Goal: Communication & Community: Share content

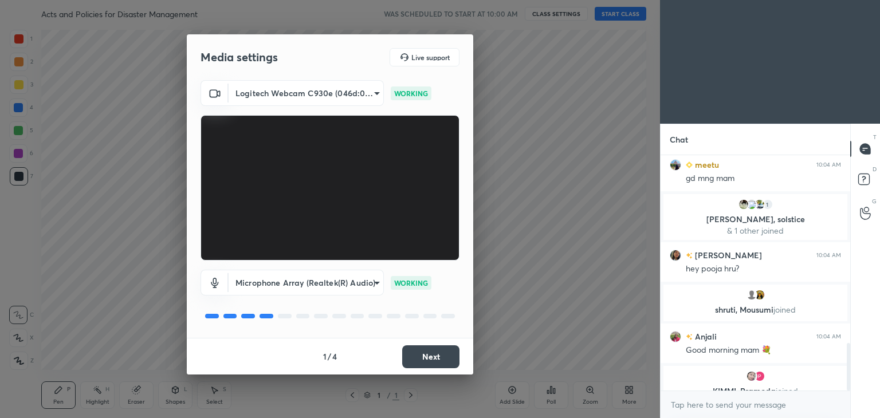
scroll to position [937, 0]
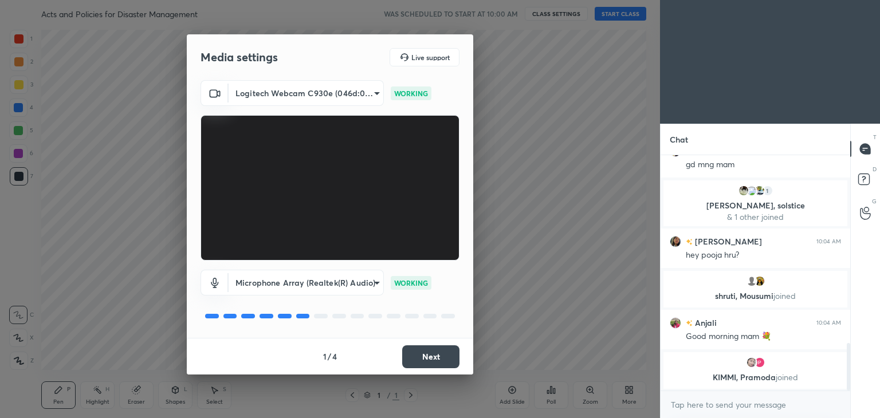
click at [429, 357] on button "Next" at bounding box center [430, 356] width 57 height 23
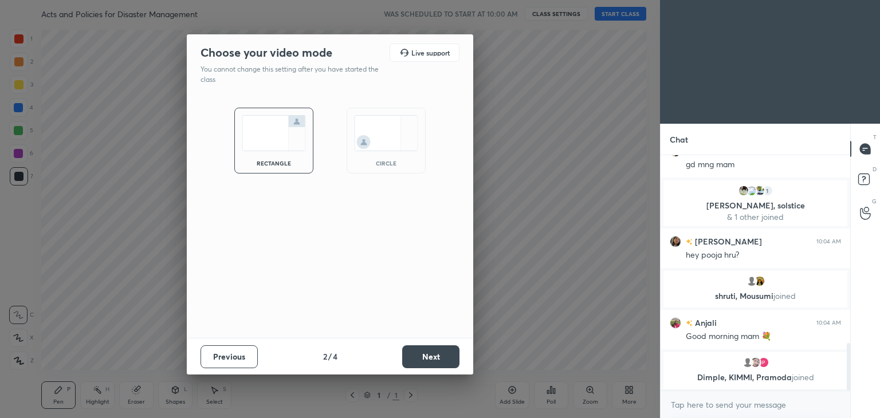
click at [408, 148] on img at bounding box center [386, 133] width 64 height 36
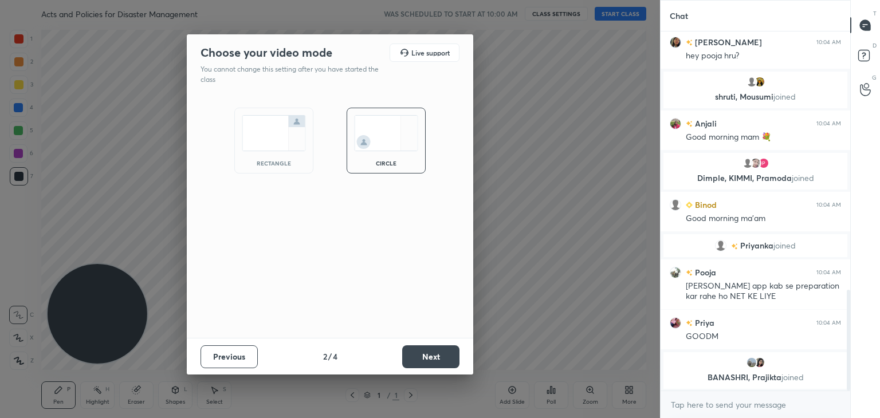
click at [434, 349] on button "Next" at bounding box center [430, 356] width 57 height 23
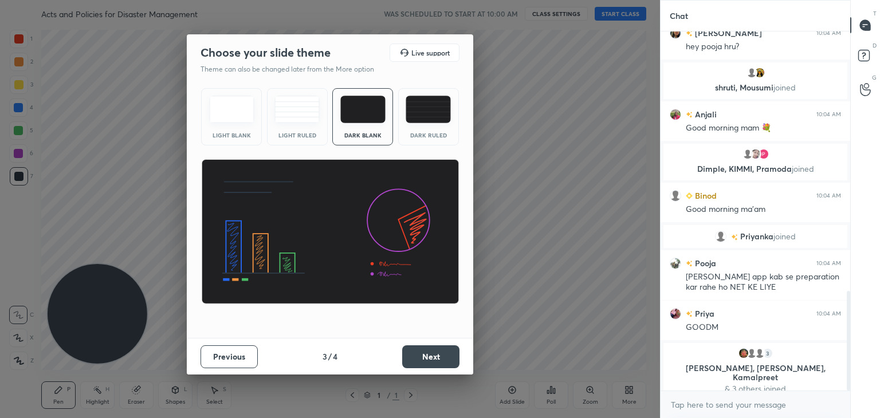
click at [456, 356] on button "Next" at bounding box center [430, 356] width 57 height 23
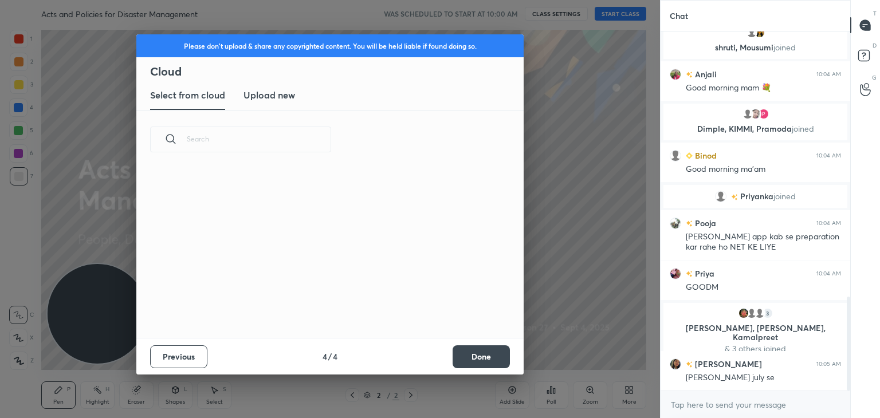
click at [473, 356] on button "Done" at bounding box center [481, 356] width 57 height 23
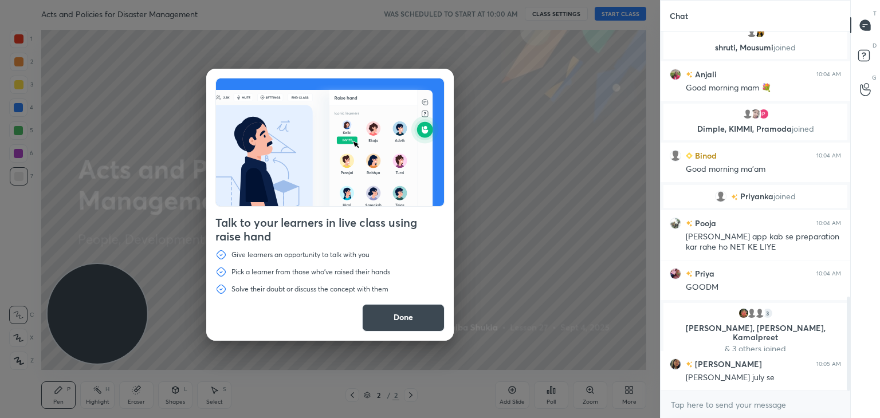
click at [383, 320] on button "Done" at bounding box center [403, 318] width 83 height 28
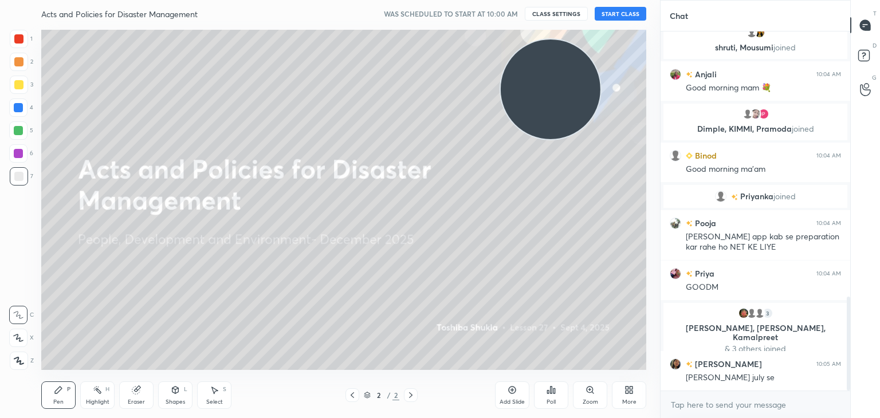
drag, startPoint x: 123, startPoint y: 298, endPoint x: 576, endPoint y: 74, distance: 505.8
click at [576, 74] on video at bounding box center [551, 90] width 100 height 100
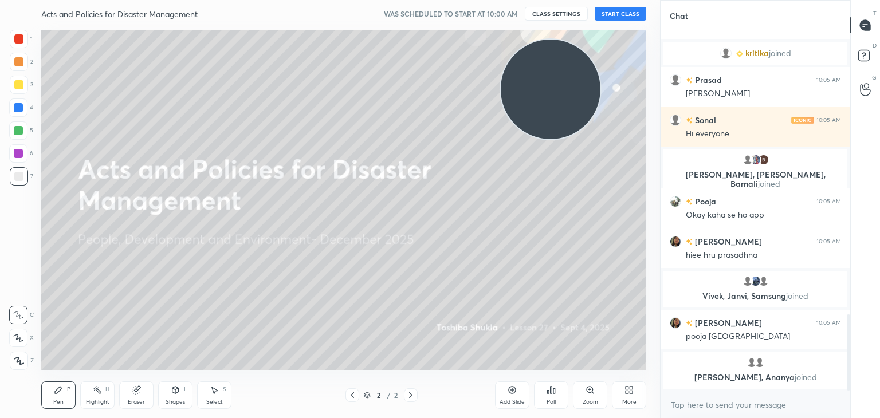
click at [627, 10] on button "START CLASS" at bounding box center [621, 14] width 52 height 14
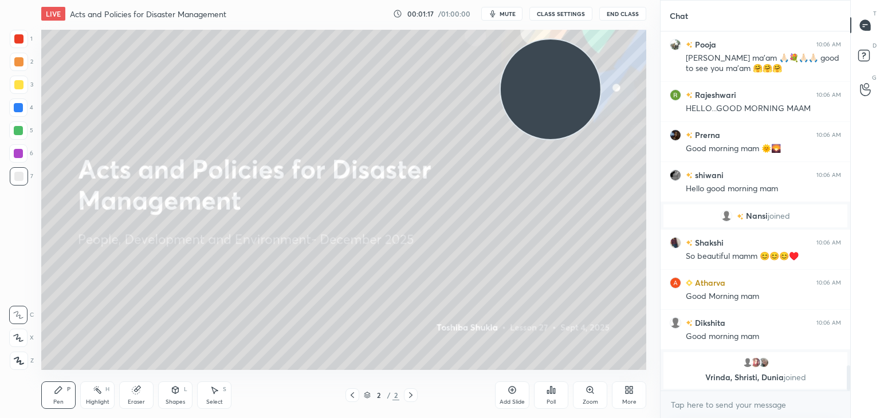
click at [629, 392] on icon at bounding box center [628, 390] width 9 height 9
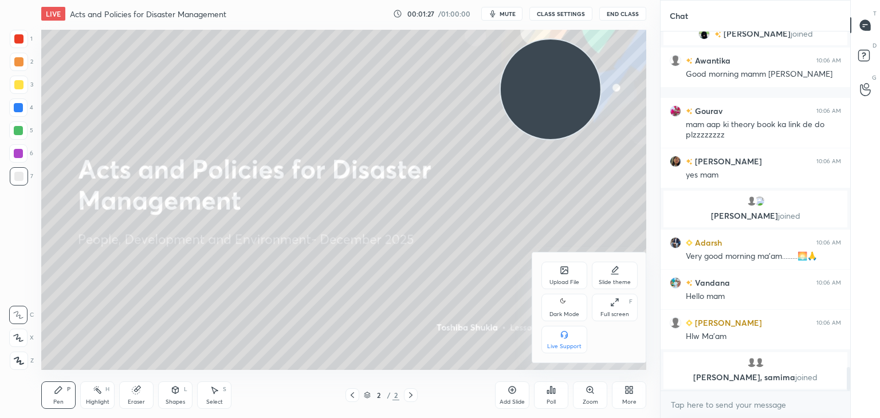
click at [566, 278] on div "Upload File" at bounding box center [564, 276] width 46 height 28
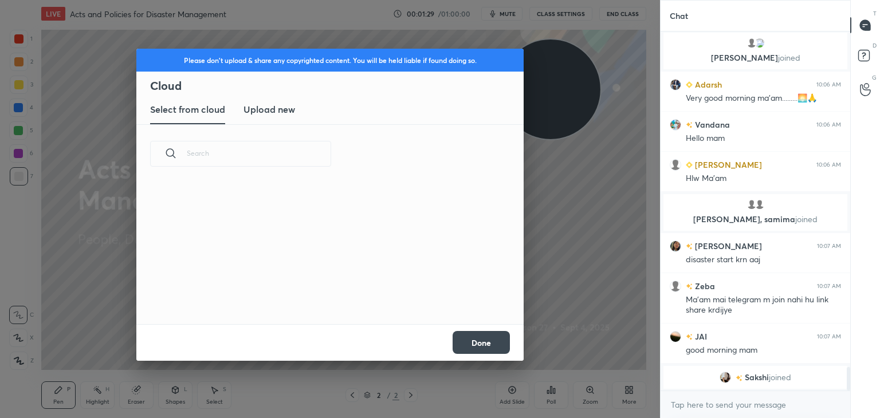
click at [249, 109] on h3 "Upload new" at bounding box center [269, 110] width 52 height 14
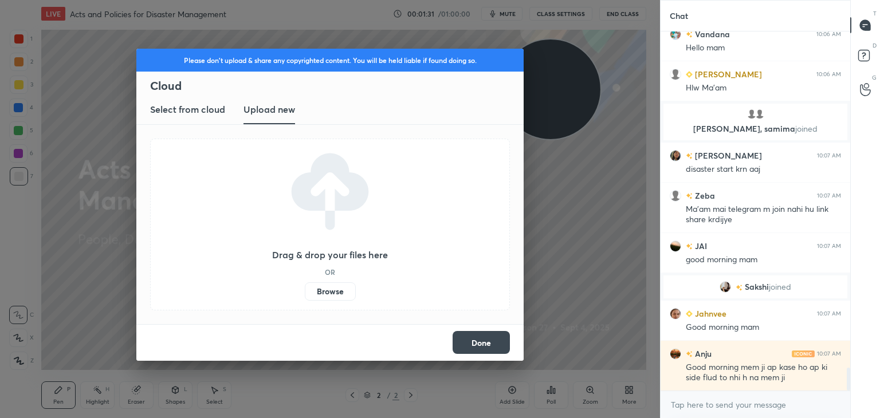
click at [339, 290] on label "Browse" at bounding box center [330, 291] width 51 height 18
click at [305, 290] on input "Browse" at bounding box center [305, 291] width 0 height 18
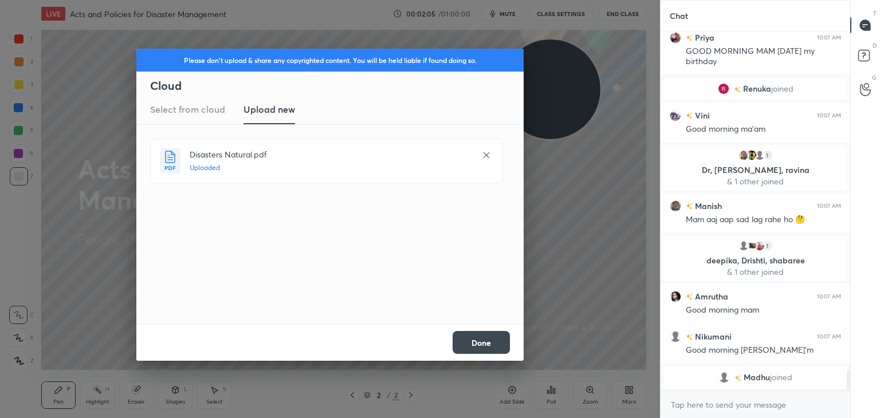
click at [472, 343] on button "Done" at bounding box center [481, 342] width 57 height 23
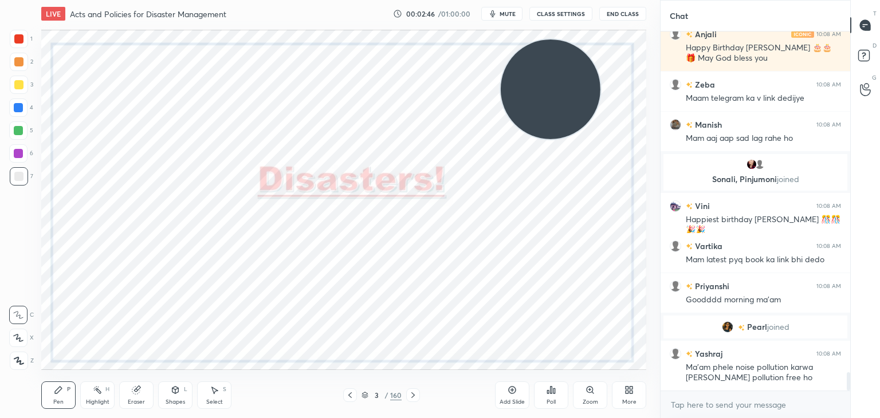
scroll to position [6836, 0]
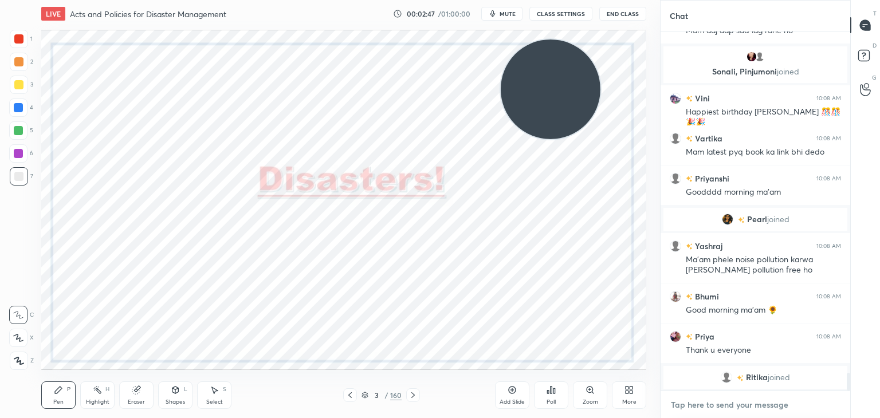
type textarea "x"
click at [699, 399] on textarea at bounding box center [755, 405] width 171 height 18
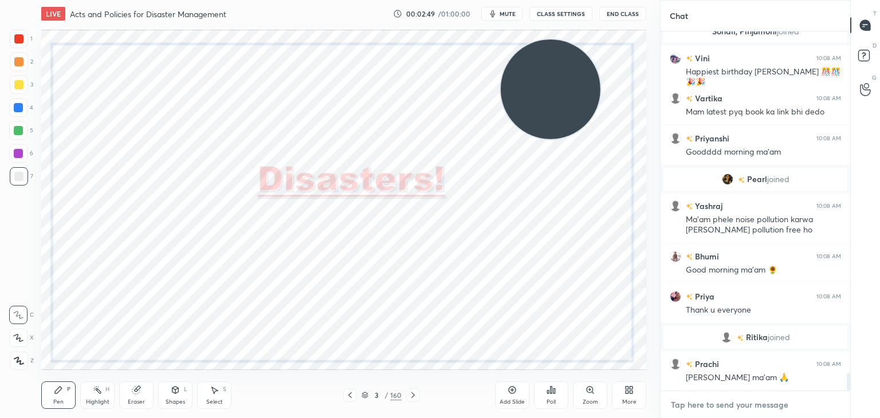
paste textarea "[URL][DOMAIN_NAME]"
type textarea "[URL][DOMAIN_NAME]"
type textarea "x"
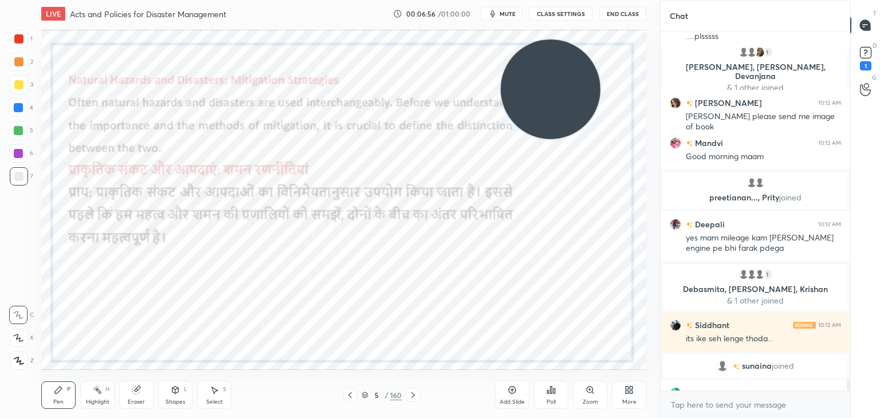
scroll to position [10860, 0]
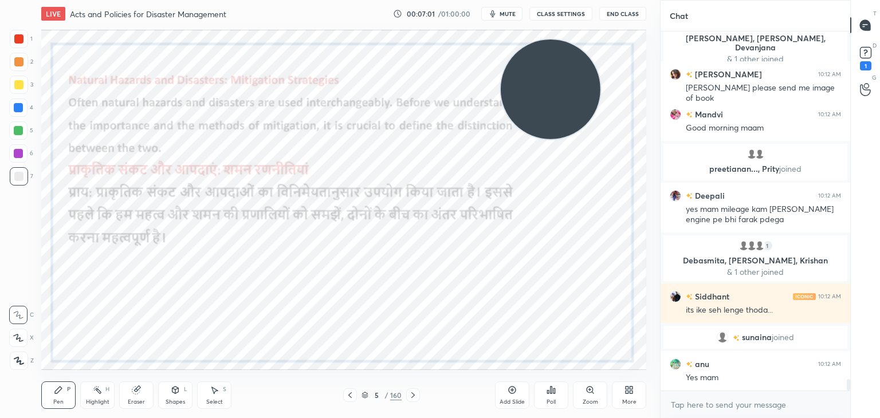
click at [21, 358] on icon at bounding box center [19, 361] width 10 height 8
click at [21, 41] on div at bounding box center [18, 38] width 9 height 9
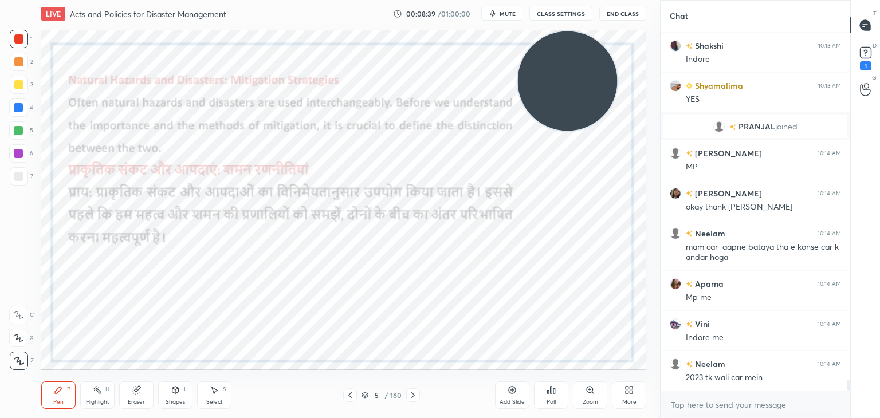
scroll to position [11784, 0]
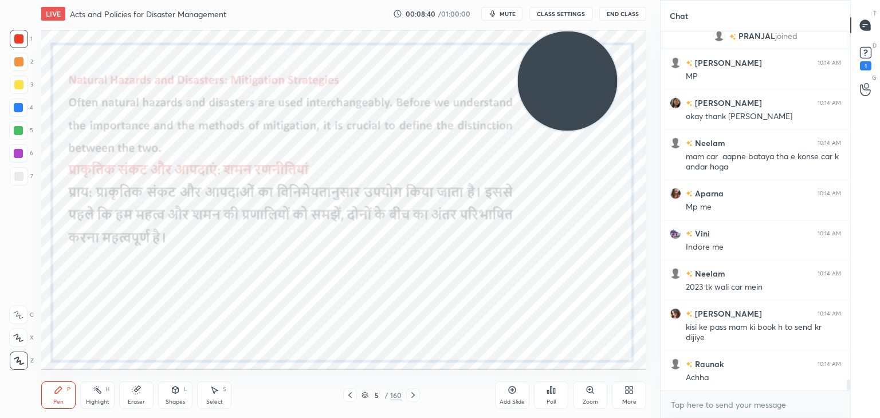
click at [626, 398] on div "More" at bounding box center [629, 396] width 34 height 28
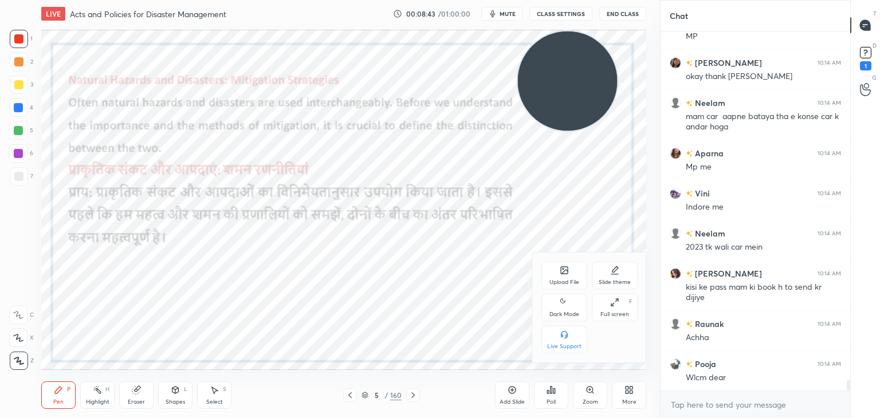
click at [564, 270] on icon at bounding box center [564, 270] width 7 height 7
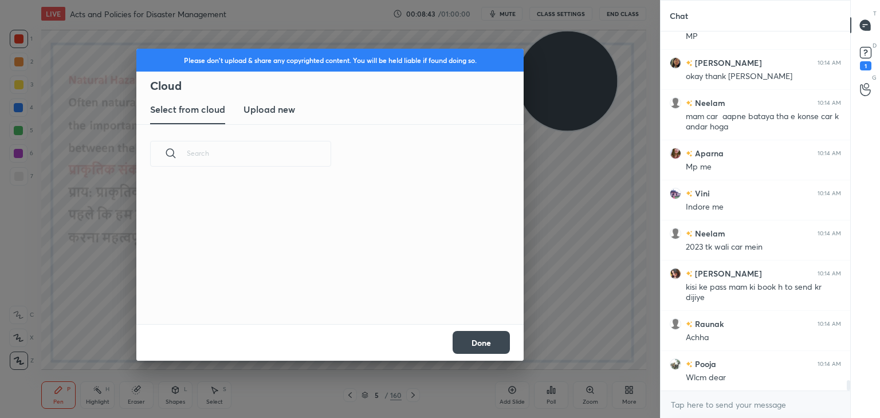
scroll to position [141, 368]
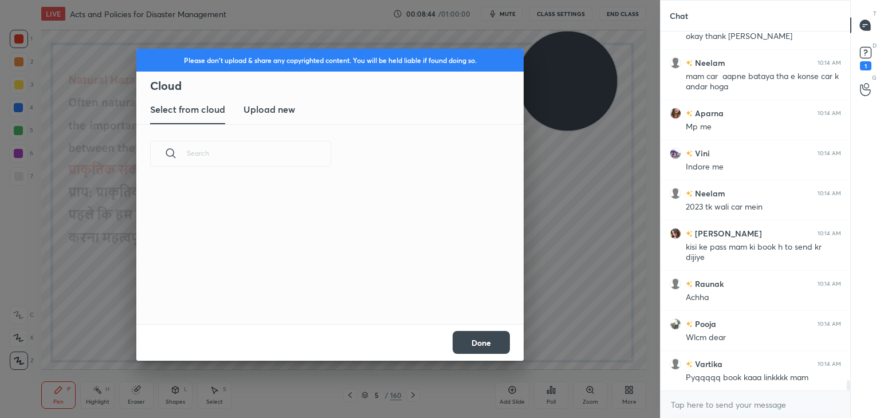
click at [250, 108] on h3 "Upload new" at bounding box center [269, 110] width 52 height 14
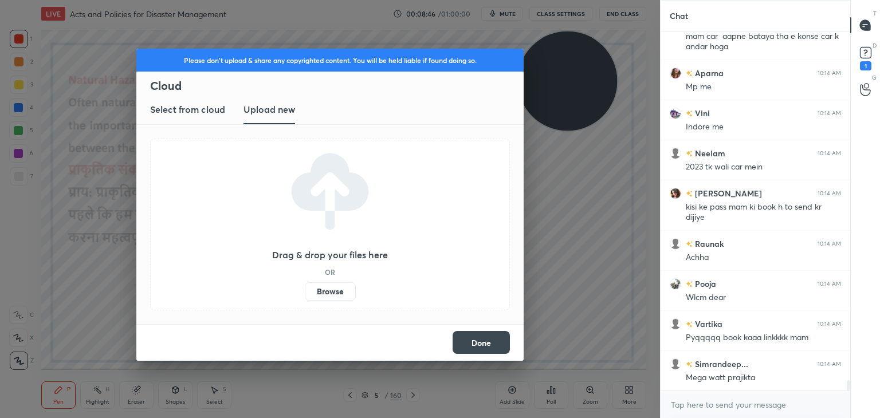
click at [337, 291] on label "Browse" at bounding box center [330, 291] width 51 height 18
click at [305, 291] on input "Browse" at bounding box center [305, 291] width 0 height 18
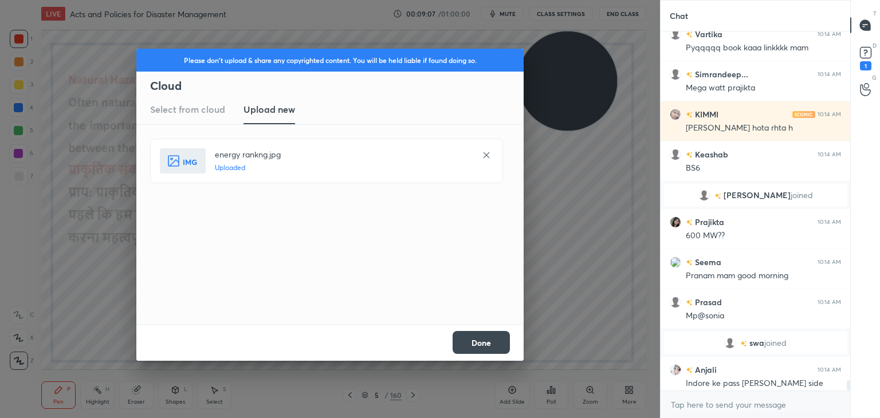
scroll to position [12118, 0]
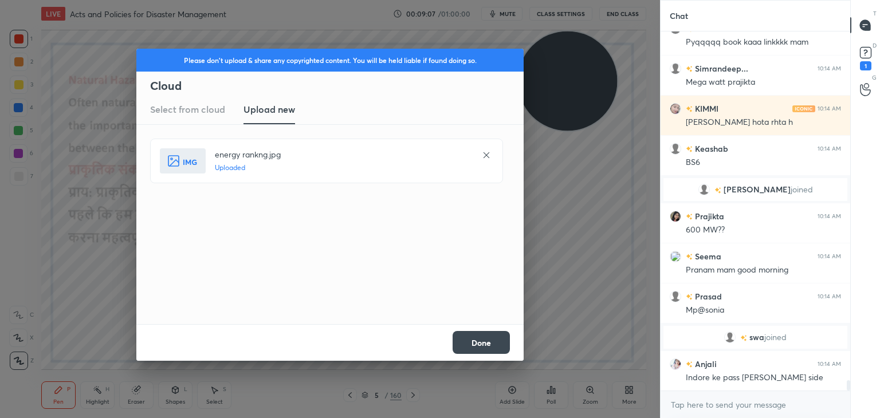
click at [470, 344] on button "Done" at bounding box center [481, 342] width 57 height 23
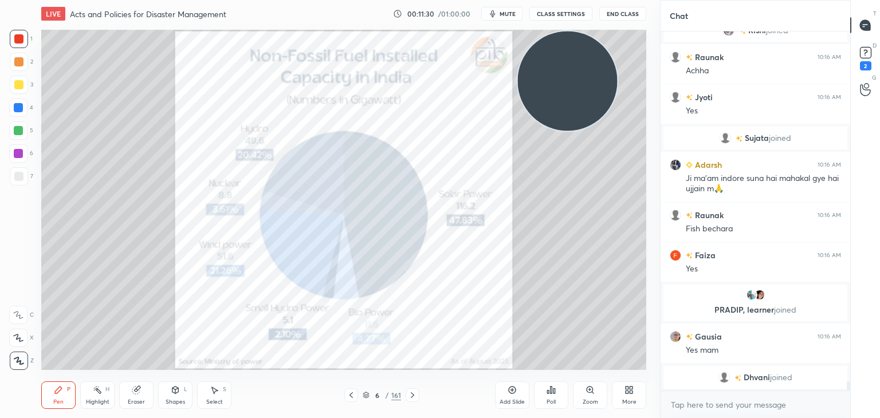
scroll to position [13483, 0]
click at [514, 392] on icon at bounding box center [512, 390] width 7 height 7
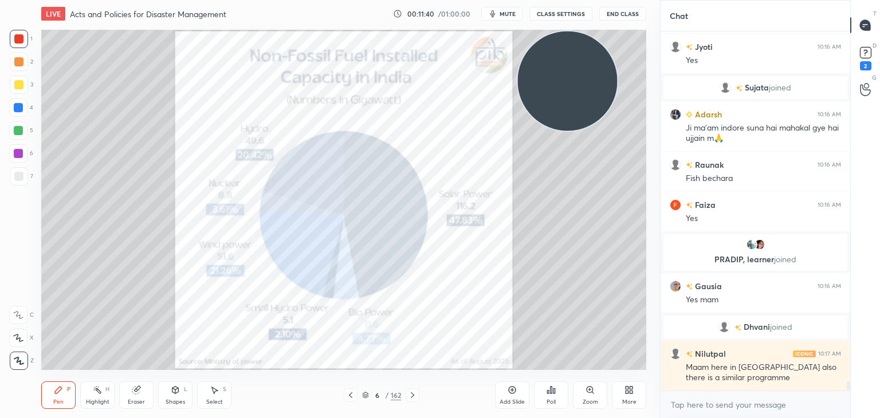
click at [628, 391] on icon at bounding box center [627, 392] width 3 height 3
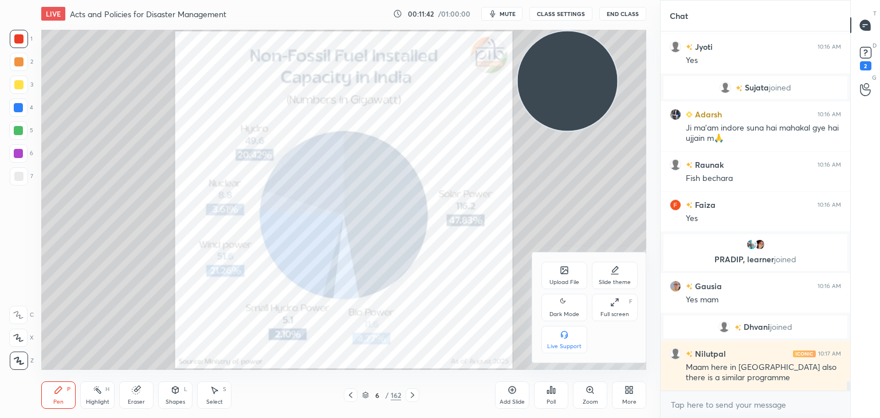
click at [561, 281] on div "Upload File" at bounding box center [564, 283] width 30 height 6
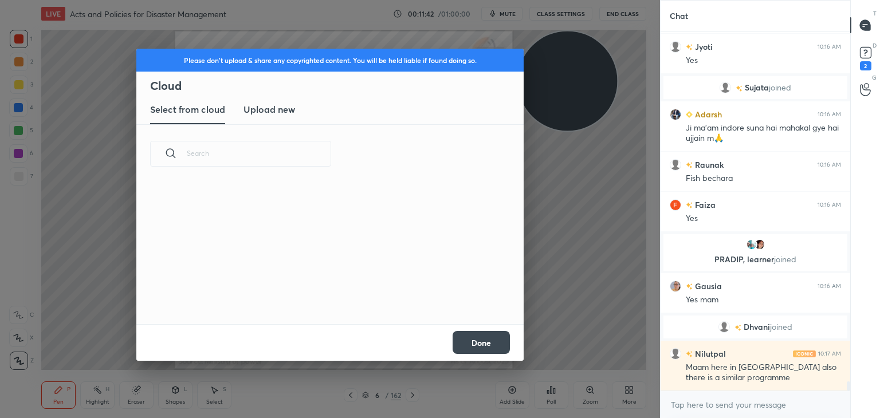
scroll to position [141, 368]
click at [261, 110] on h3 "Upload new" at bounding box center [269, 110] width 52 height 14
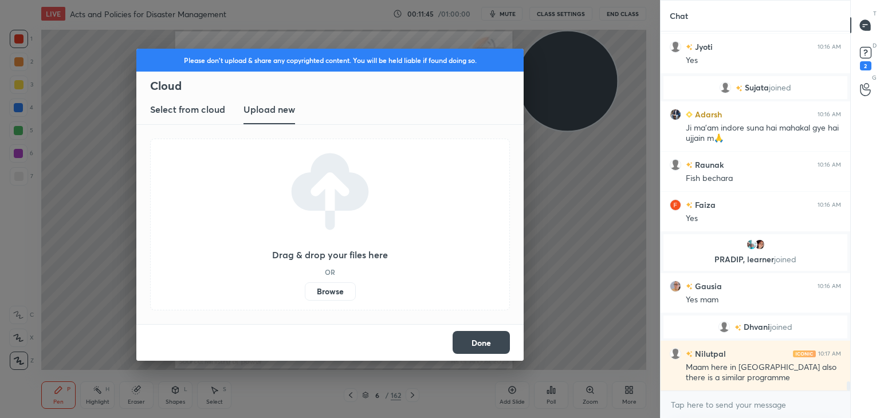
click at [319, 292] on label "Browse" at bounding box center [330, 291] width 51 height 18
click at [305, 292] on input "Browse" at bounding box center [305, 291] width 0 height 18
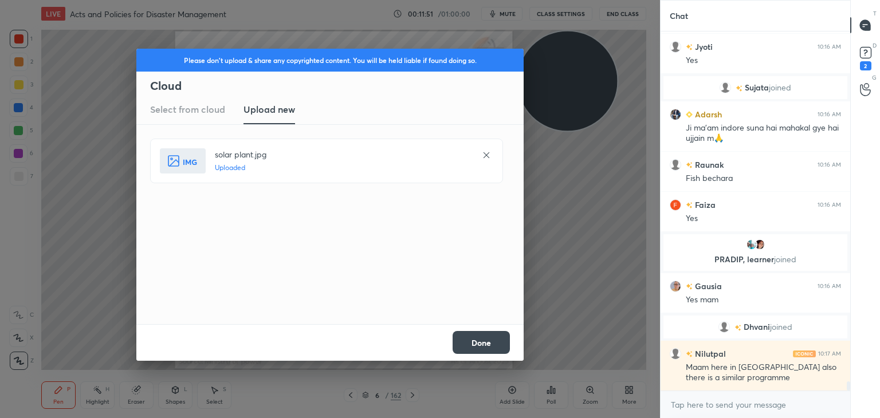
click at [472, 339] on button "Done" at bounding box center [481, 342] width 57 height 23
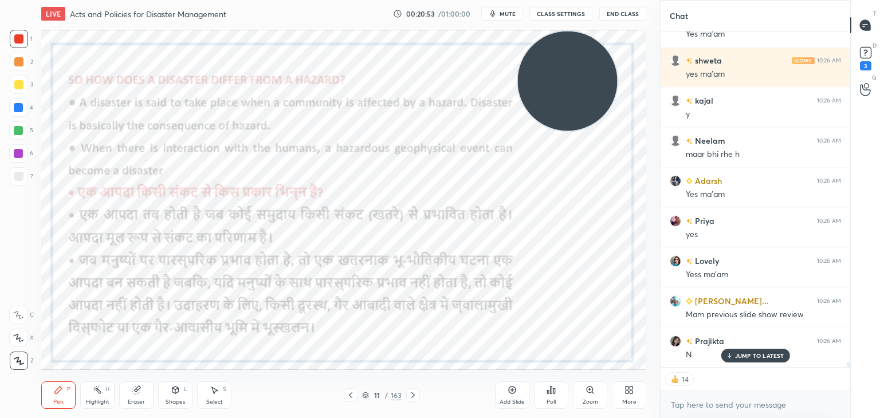
scroll to position [20517, 0]
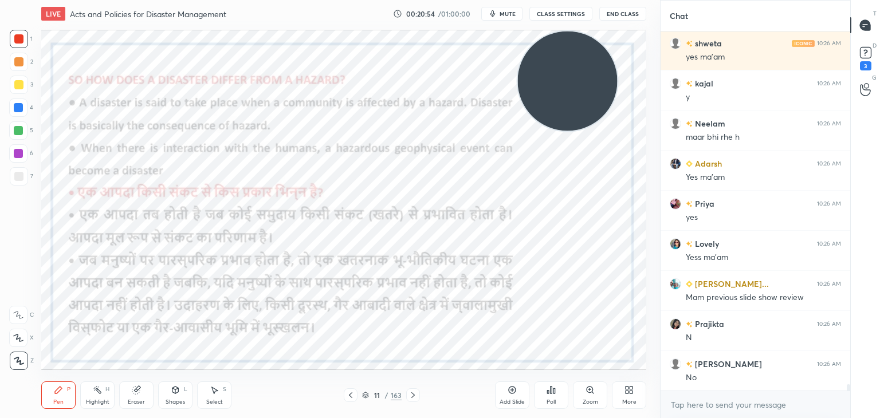
click at [514, 395] on icon at bounding box center [512, 390] width 9 height 9
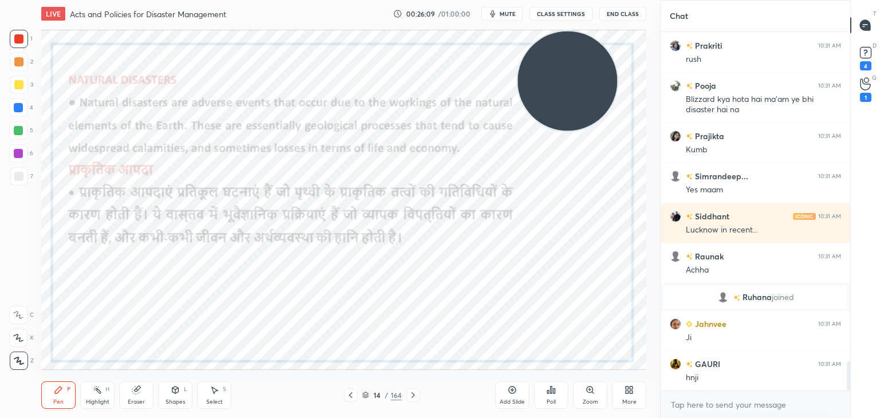
scroll to position [4106, 0]
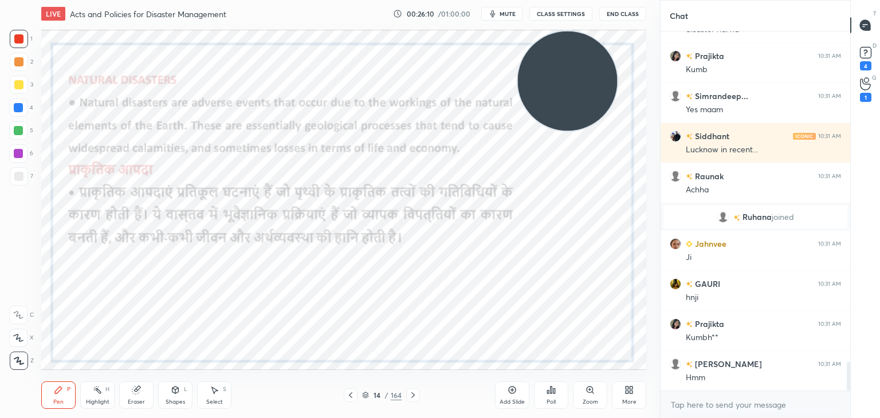
click at [516, 392] on icon at bounding box center [512, 390] width 9 height 9
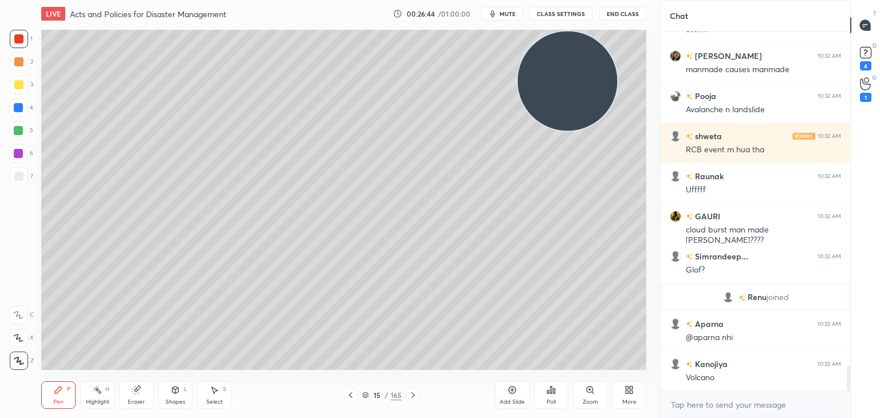
scroll to position [4906, 0]
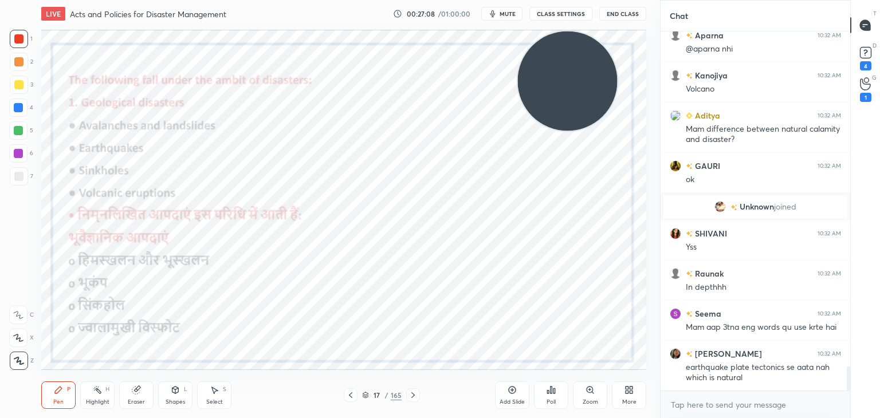
click at [17, 111] on div at bounding box center [18, 107] width 9 height 9
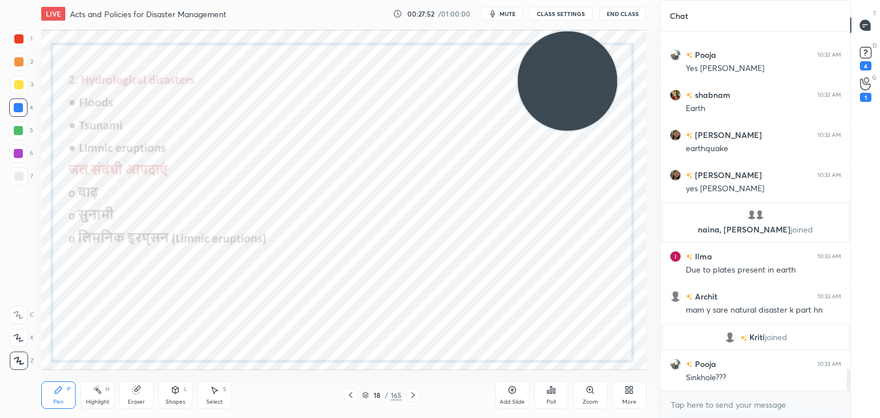
scroll to position [5538, 0]
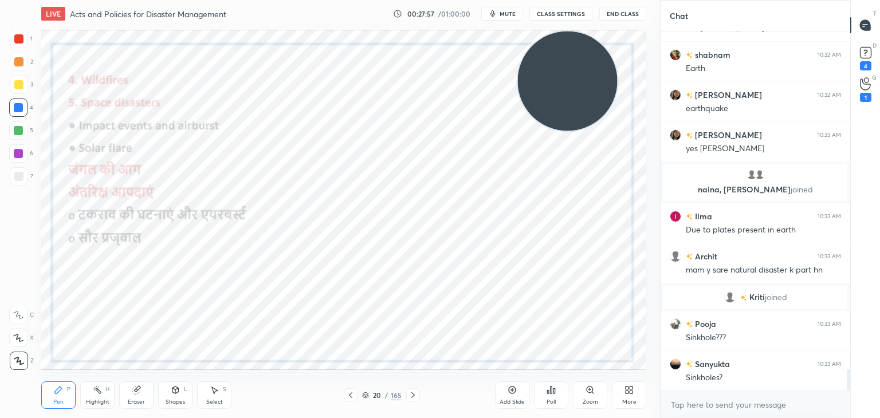
click at [364, 396] on icon at bounding box center [365, 395] width 7 height 7
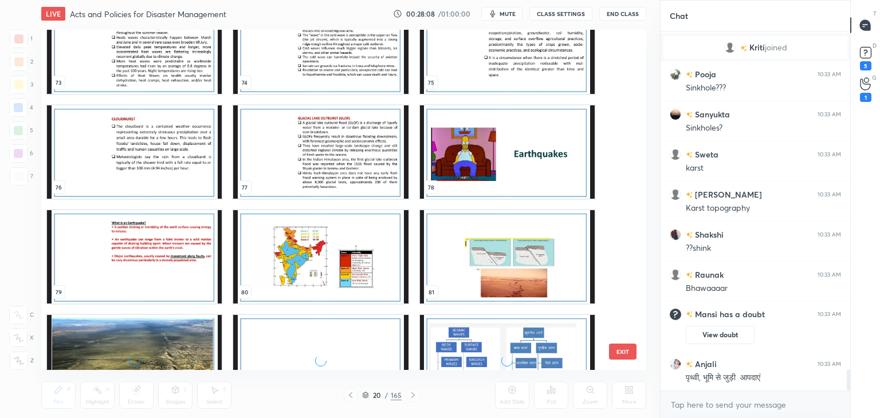
scroll to position [5676, 0]
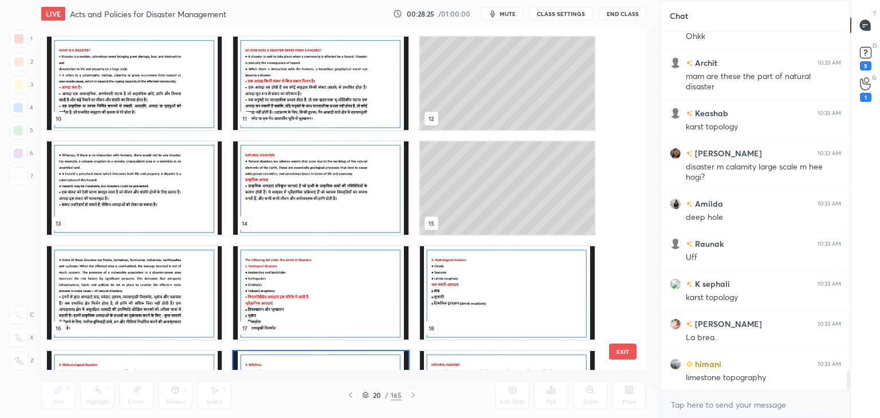
click at [328, 303] on img "grid" at bounding box center [320, 292] width 175 height 93
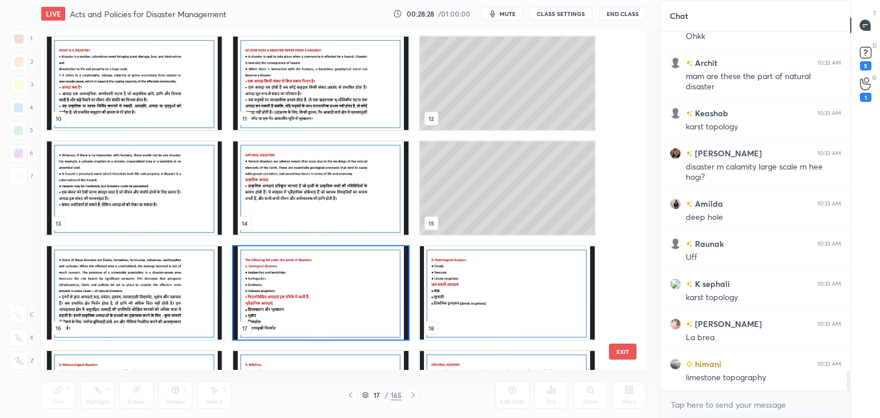
click at [318, 301] on img "grid" at bounding box center [320, 292] width 175 height 93
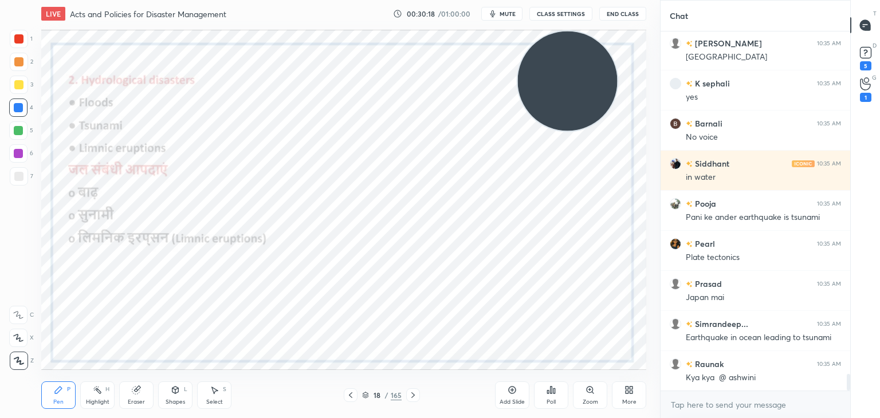
scroll to position [7467, 0]
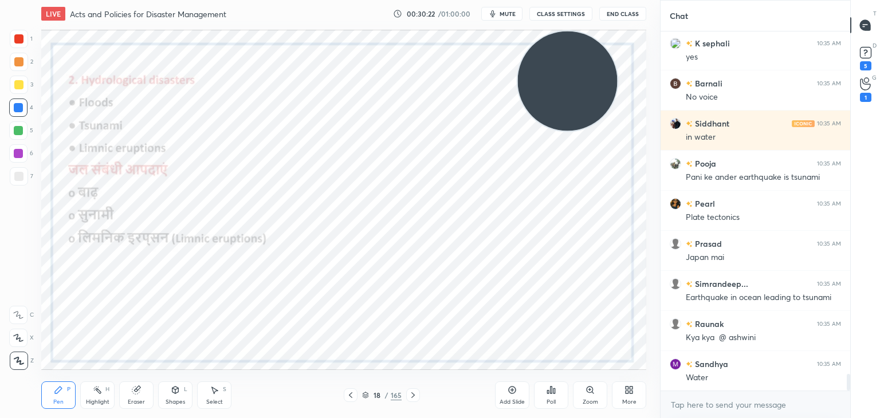
click at [127, 392] on div "Eraser" at bounding box center [136, 396] width 34 height 28
click at [22, 357] on span "Erase all" at bounding box center [18, 361] width 17 height 8
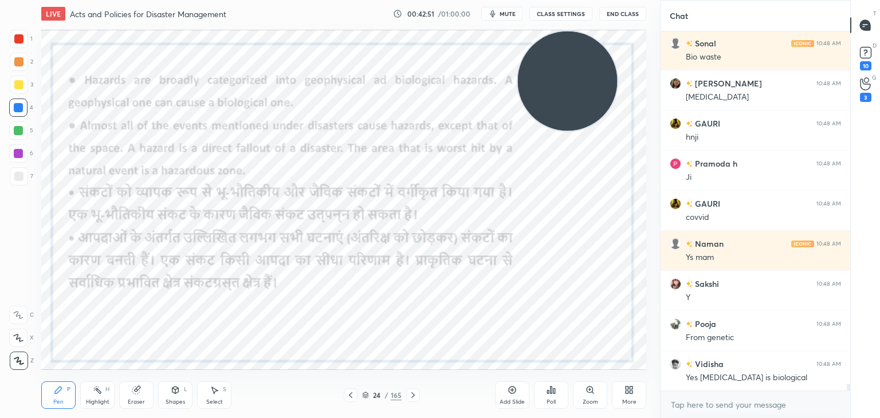
scroll to position [19015, 0]
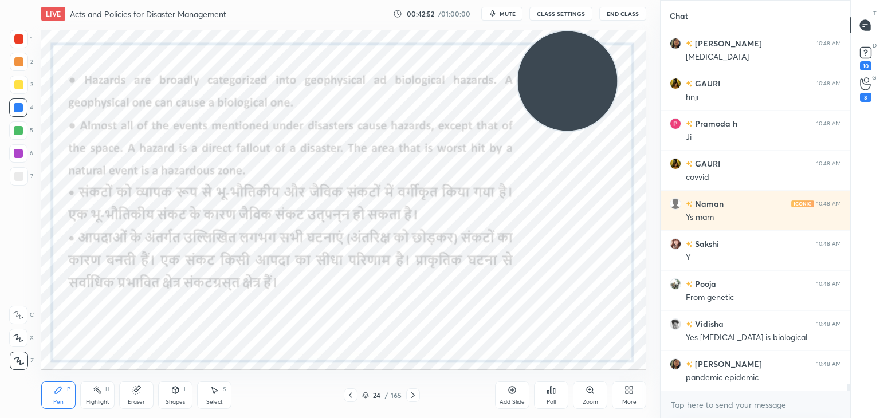
click at [508, 395] on icon at bounding box center [512, 390] width 9 height 9
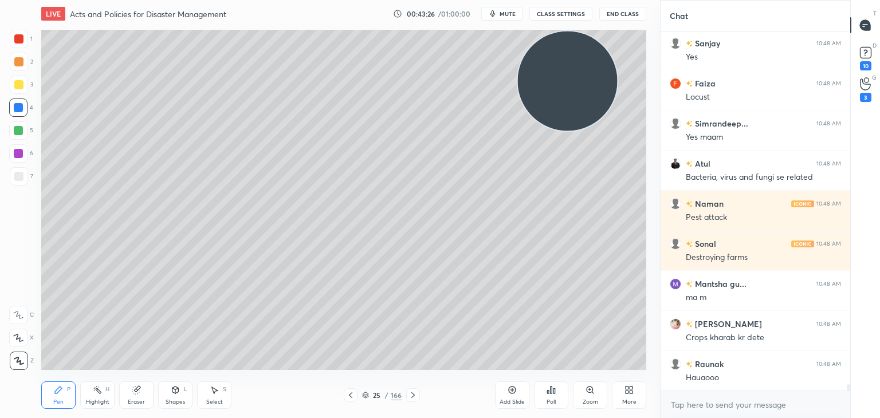
scroll to position [19978, 0]
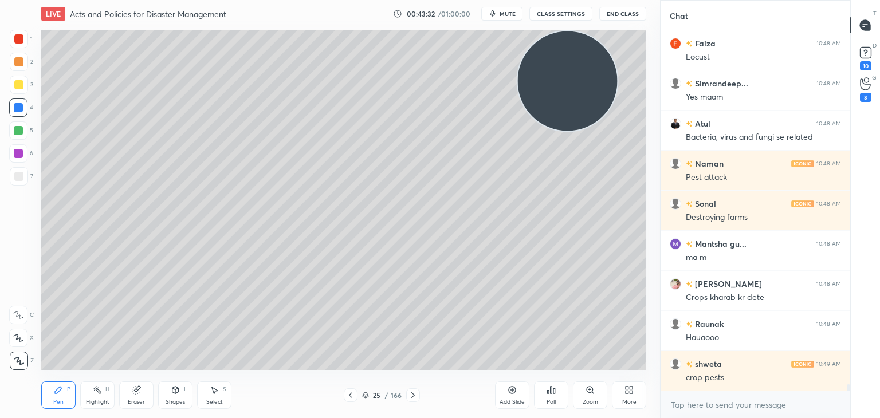
click at [22, 37] on div at bounding box center [18, 38] width 9 height 9
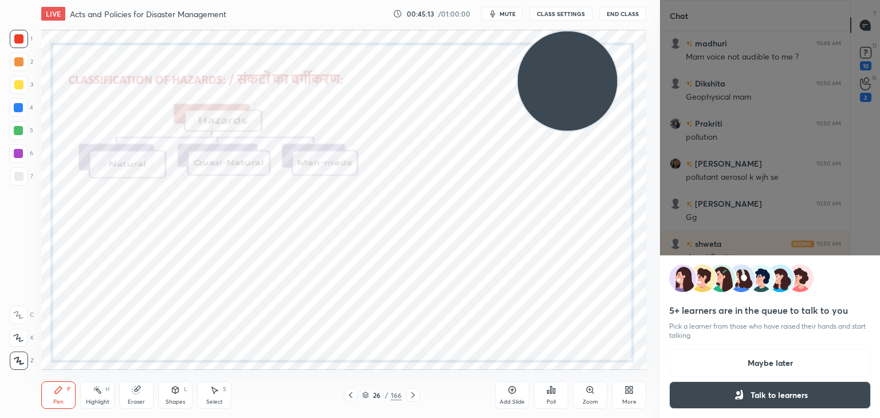
scroll to position [20727, 0]
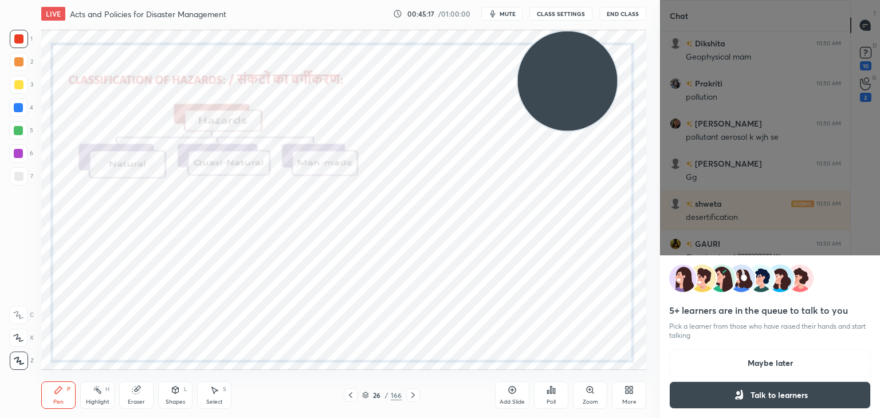
click at [752, 370] on button "Maybe later" at bounding box center [770, 363] width 202 height 28
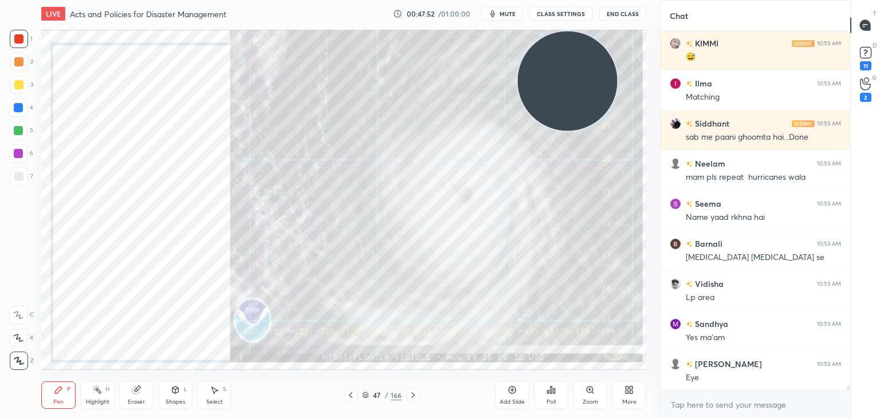
scroll to position [23915, 0]
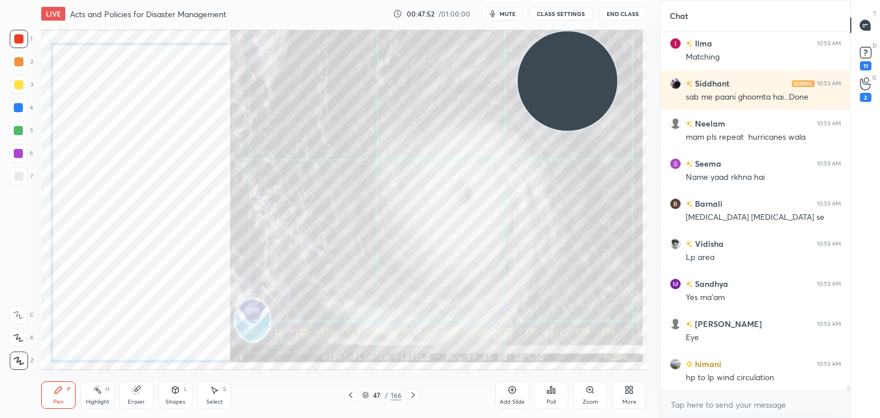
click at [512, 391] on icon at bounding box center [511, 389] width 3 height 3
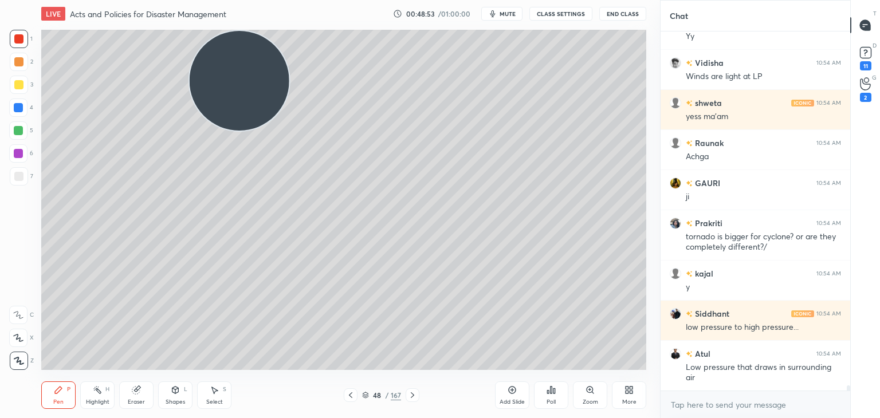
scroll to position [25159, 0]
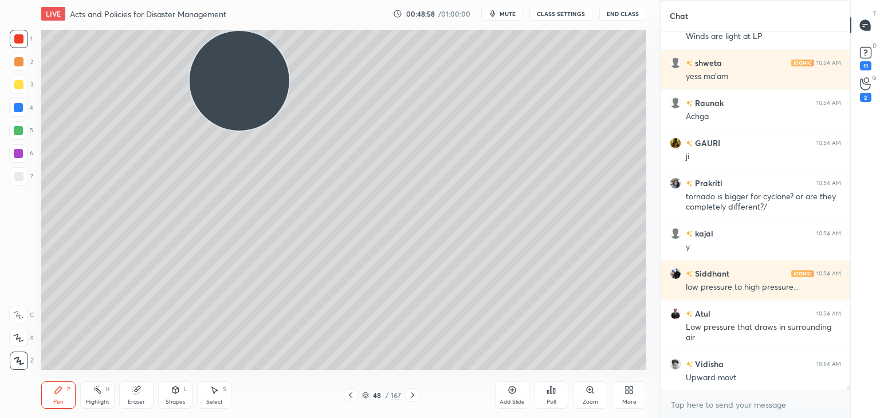
click at [21, 88] on div at bounding box center [18, 84] width 9 height 9
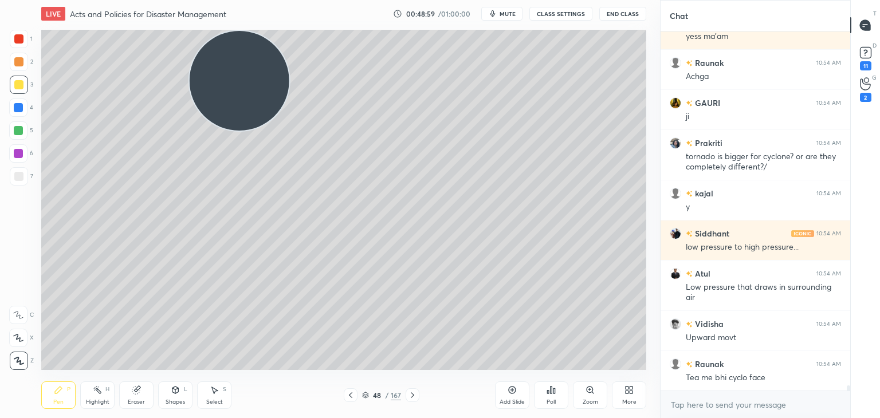
click at [18, 112] on div at bounding box center [18, 107] width 9 height 9
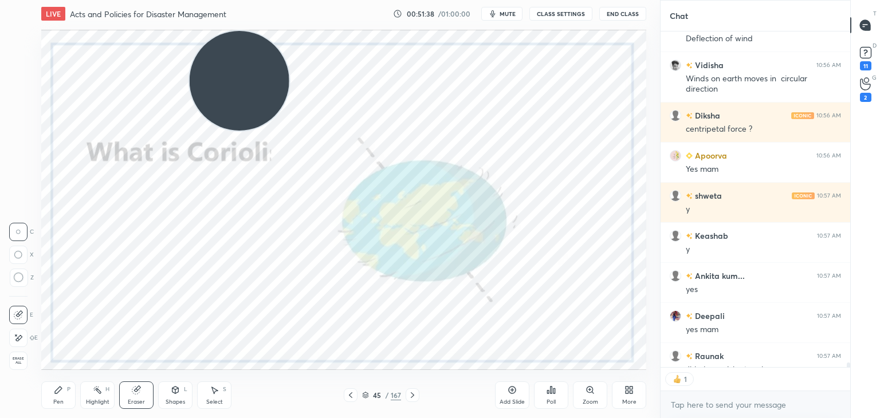
scroll to position [27149, 0]
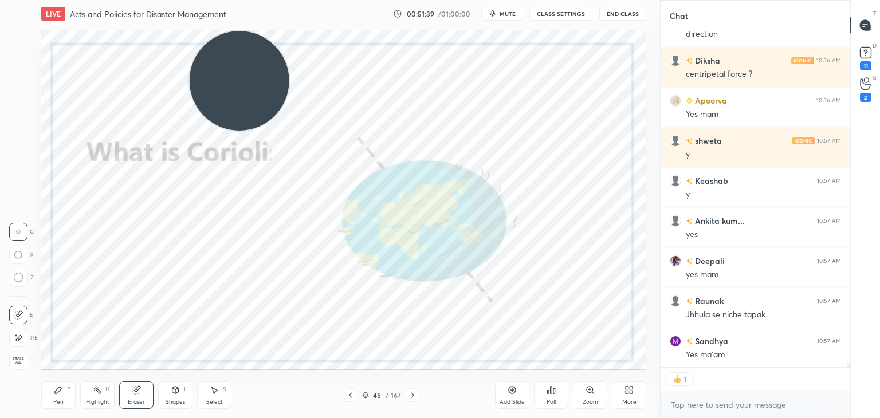
click at [58, 402] on div "Pen" at bounding box center [58, 402] width 10 height 6
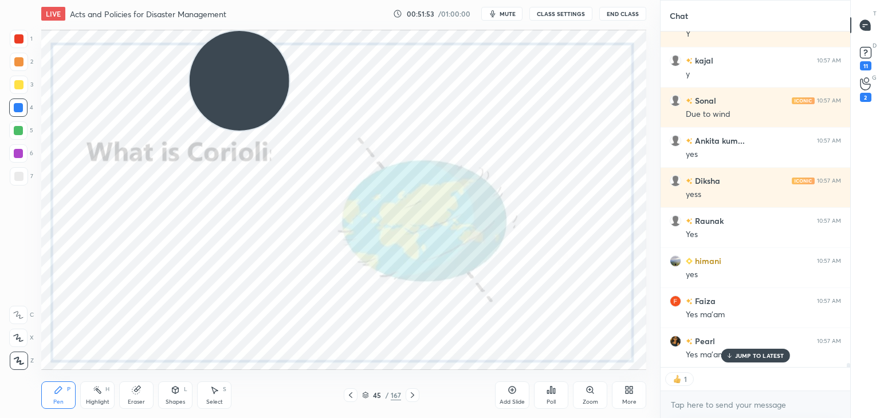
scroll to position [27321, 0]
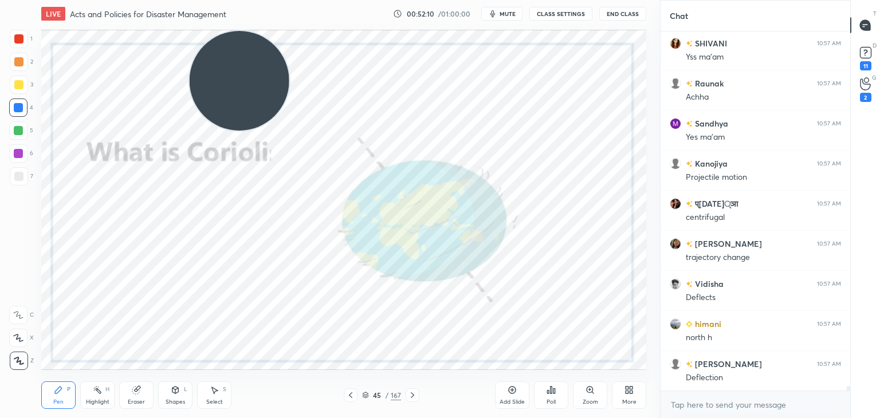
click at [512, 391] on icon at bounding box center [511, 389] width 3 height 3
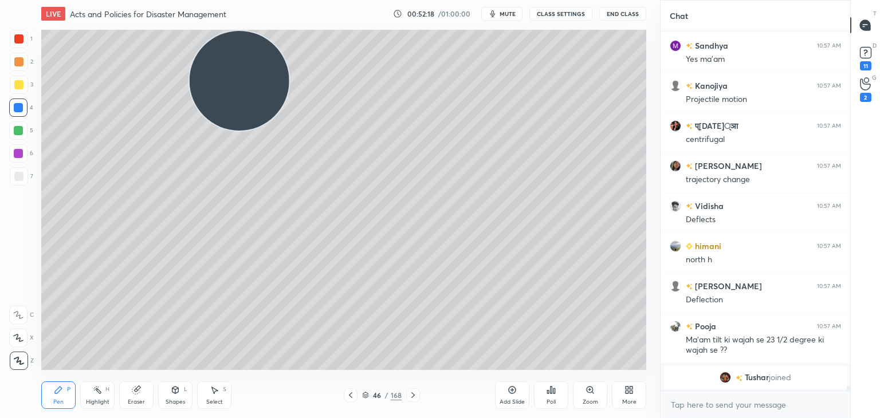
click at [20, 88] on div at bounding box center [18, 84] width 9 height 9
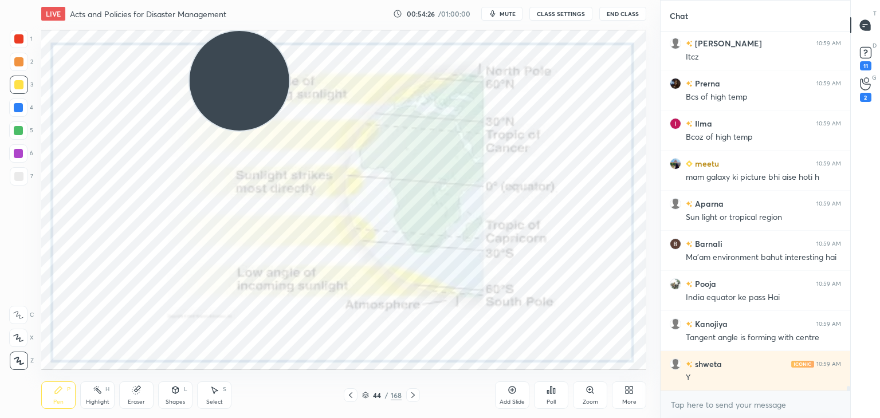
scroll to position [28858, 0]
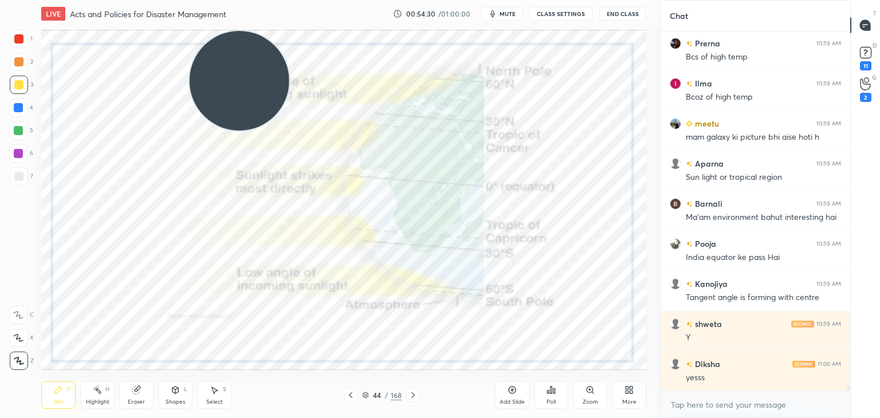
click at [19, 38] on div at bounding box center [18, 38] width 9 height 9
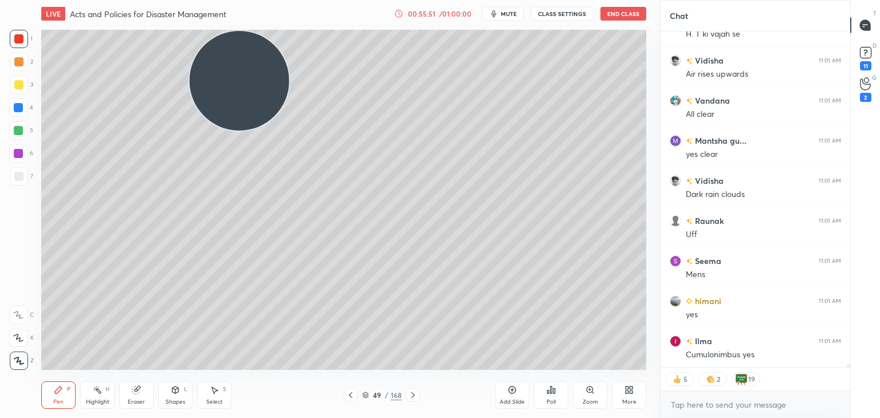
scroll to position [30598, 0]
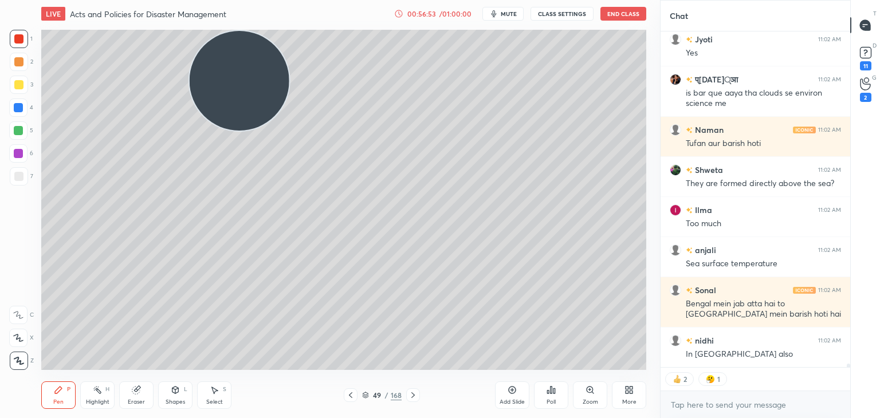
click at [509, 392] on icon at bounding box center [512, 390] width 9 height 9
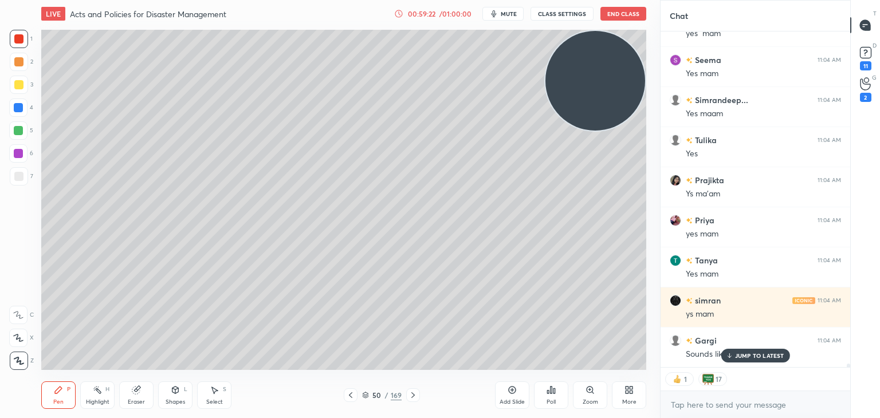
scroll to position [33218, 0]
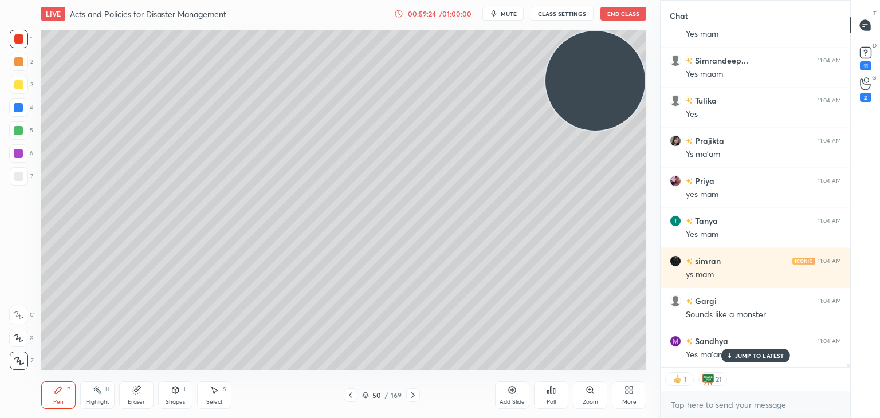
click at [22, 42] on div at bounding box center [18, 38] width 9 height 9
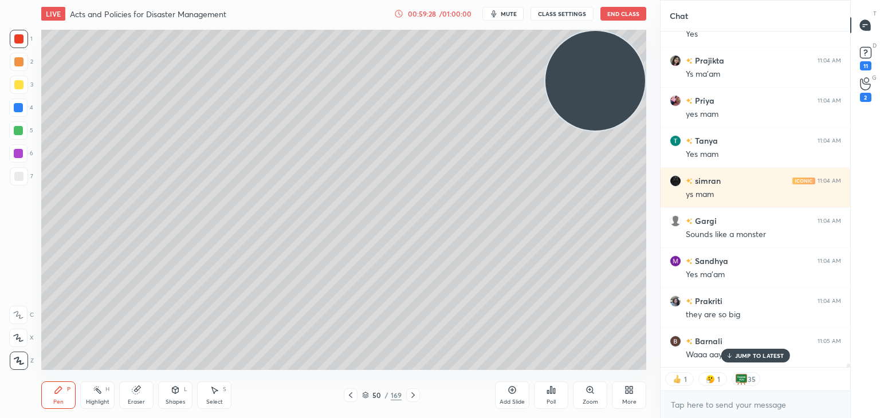
scroll to position [33339, 0]
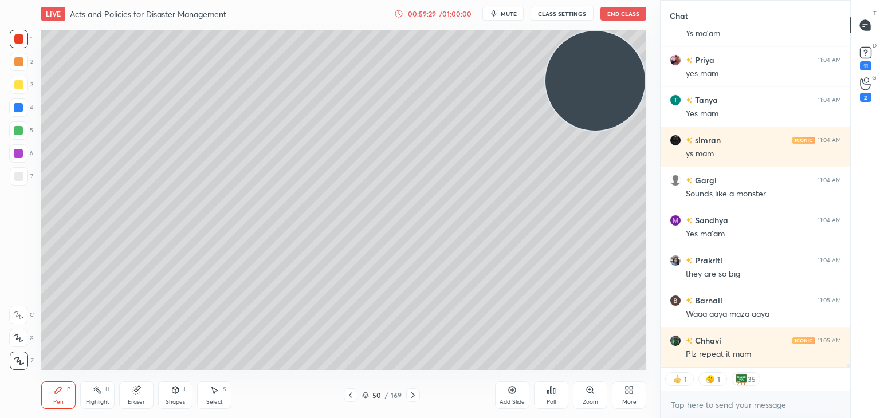
click at [25, 175] on div at bounding box center [19, 176] width 18 height 18
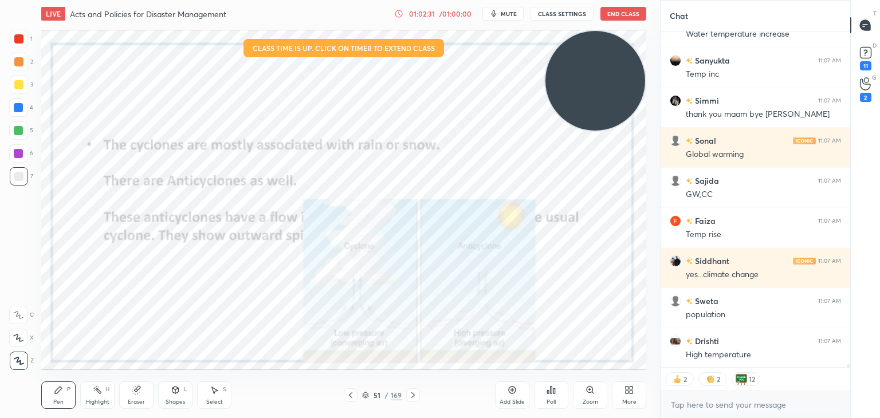
scroll to position [36247, 0]
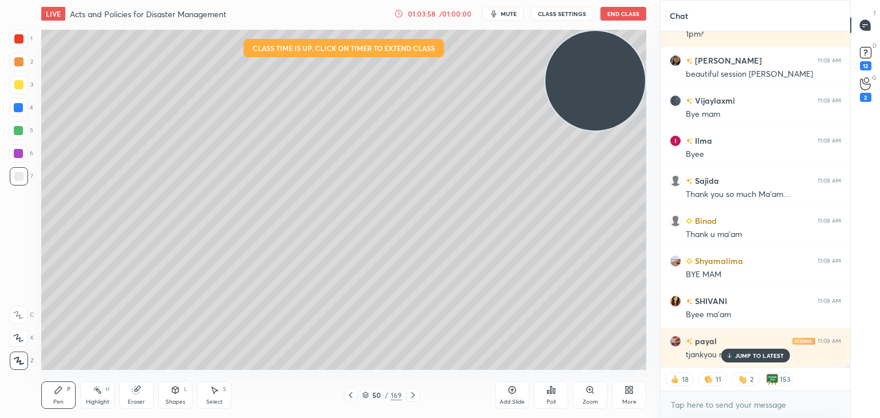
click at [616, 14] on button "End Class" at bounding box center [623, 14] width 46 height 14
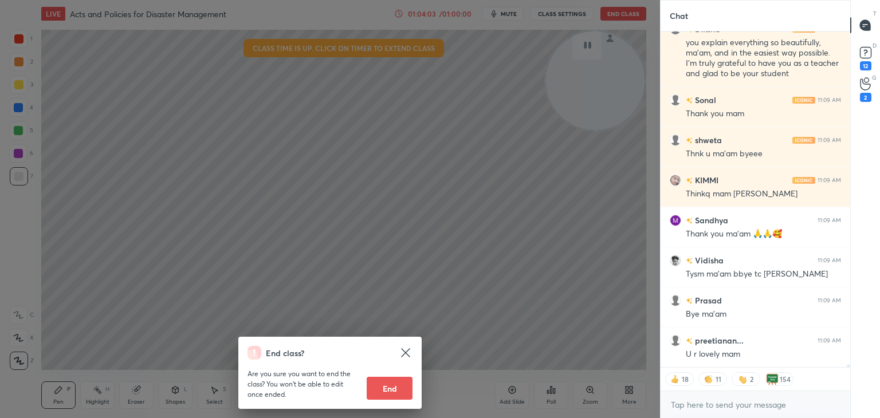
click at [402, 357] on icon at bounding box center [405, 352] width 9 height 9
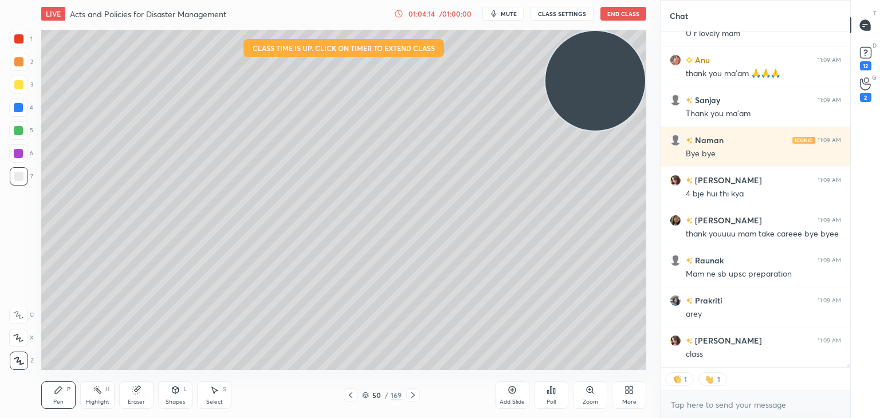
click at [614, 12] on button "End Class" at bounding box center [623, 14] width 46 height 14
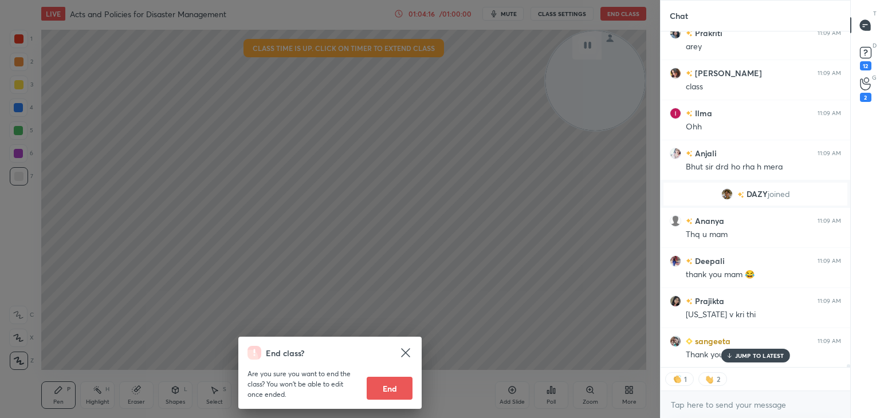
click at [380, 391] on button "End" at bounding box center [390, 388] width 46 height 23
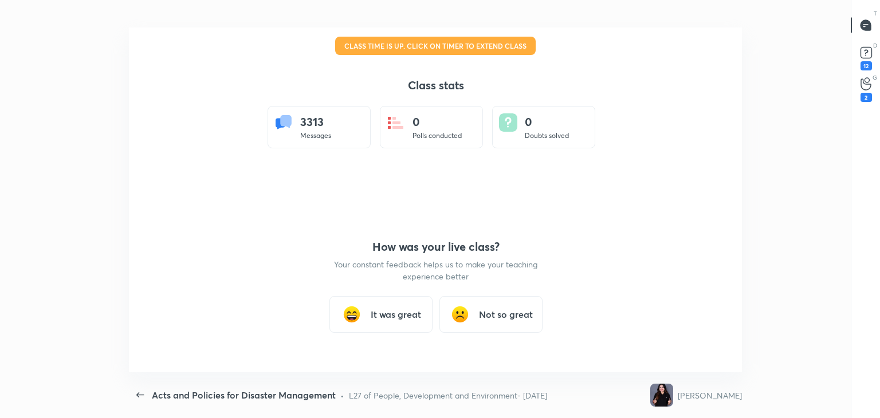
type textarea "x"
